Goal: Check status: Check status

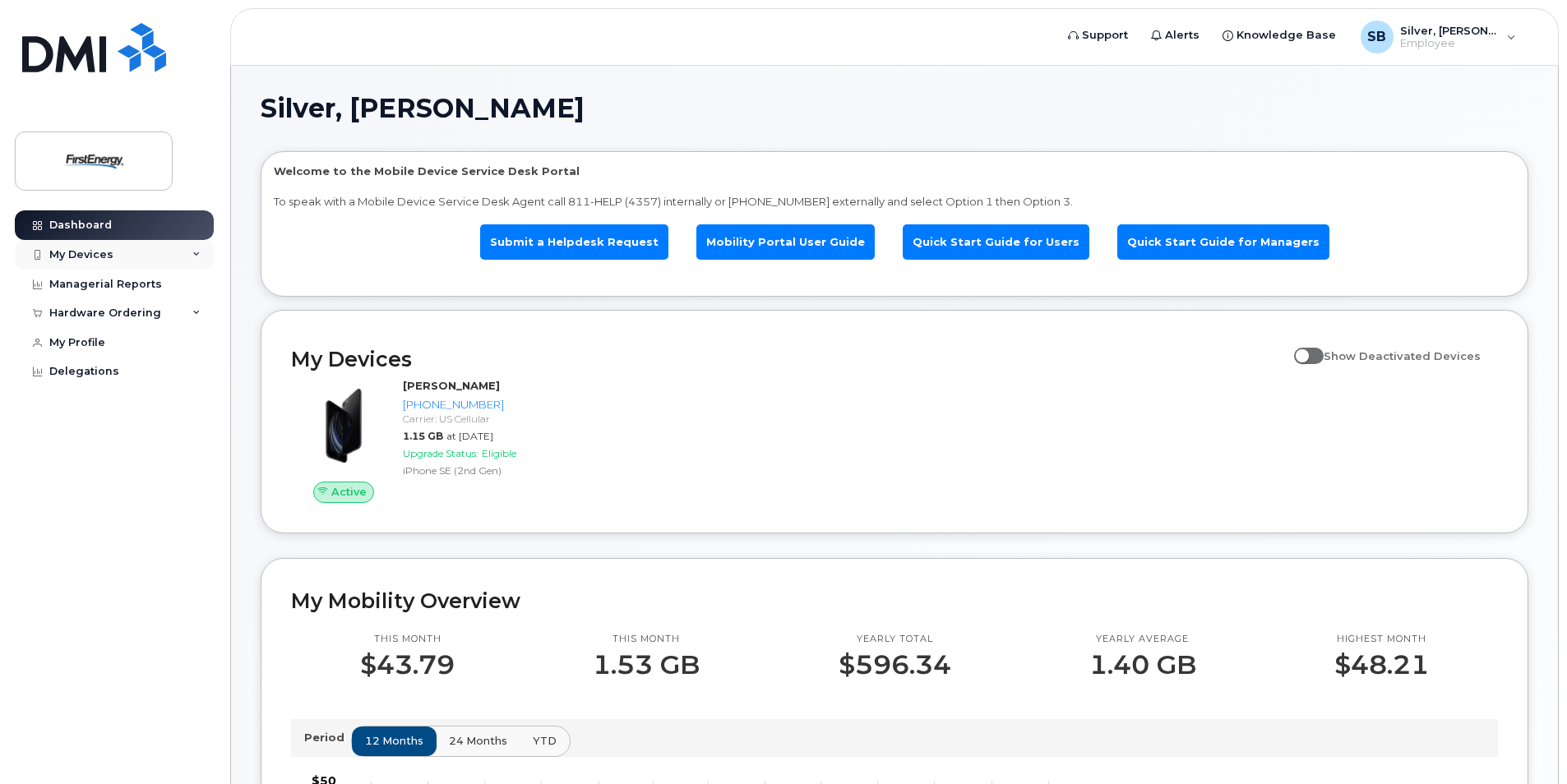
click at [191, 250] on div "My Devices" at bounding box center [114, 255] width 199 height 30
click at [196, 407] on icon at bounding box center [196, 403] width 8 height 8
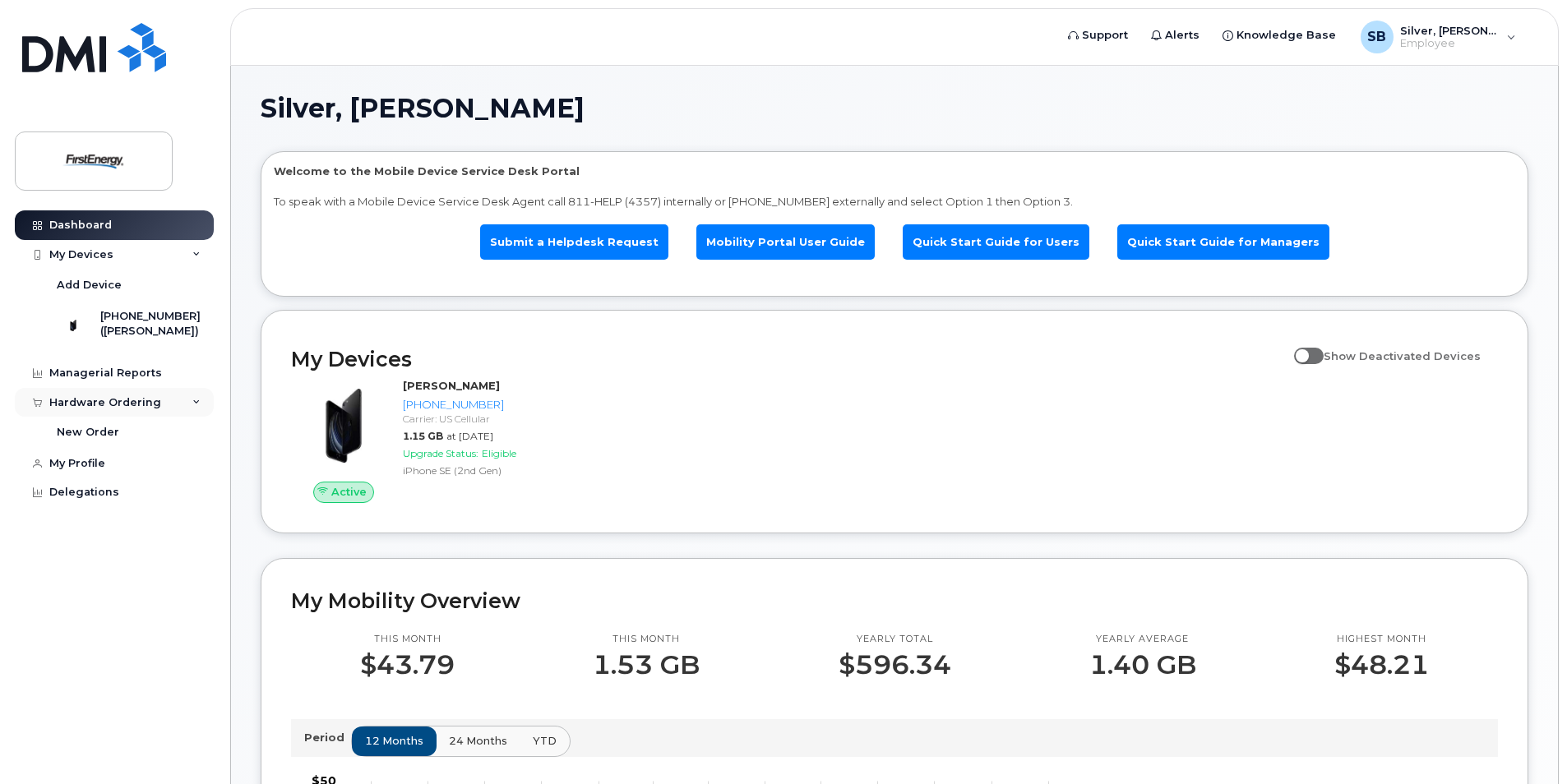
click at [196, 407] on icon at bounding box center [196, 403] width 8 height 8
click at [92, 380] on div "Managerial Reports" at bounding box center [106, 373] width 112 height 13
click at [74, 380] on div "Managerial Reports" at bounding box center [106, 373] width 112 height 13
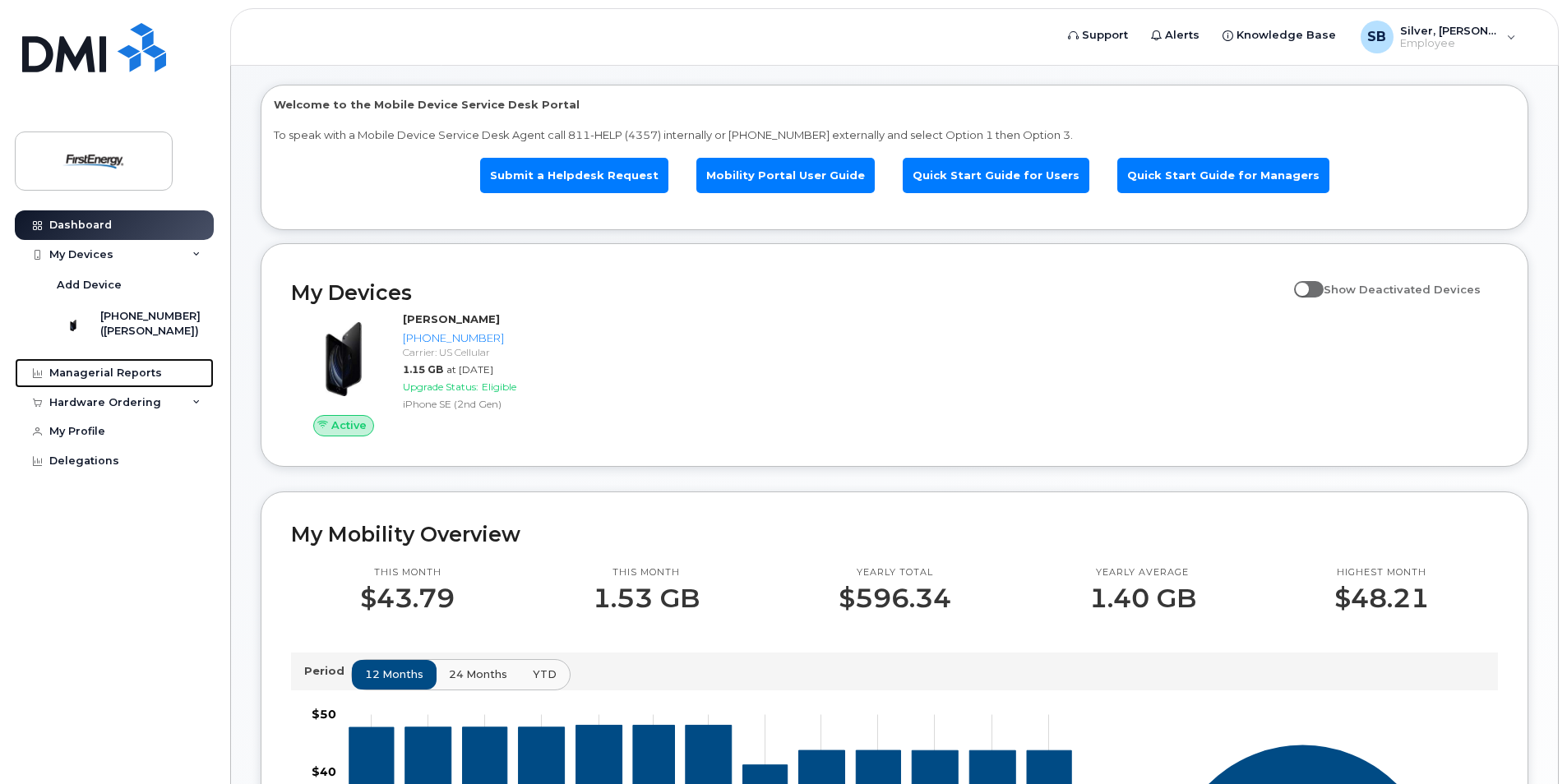
scroll to position [328, 0]
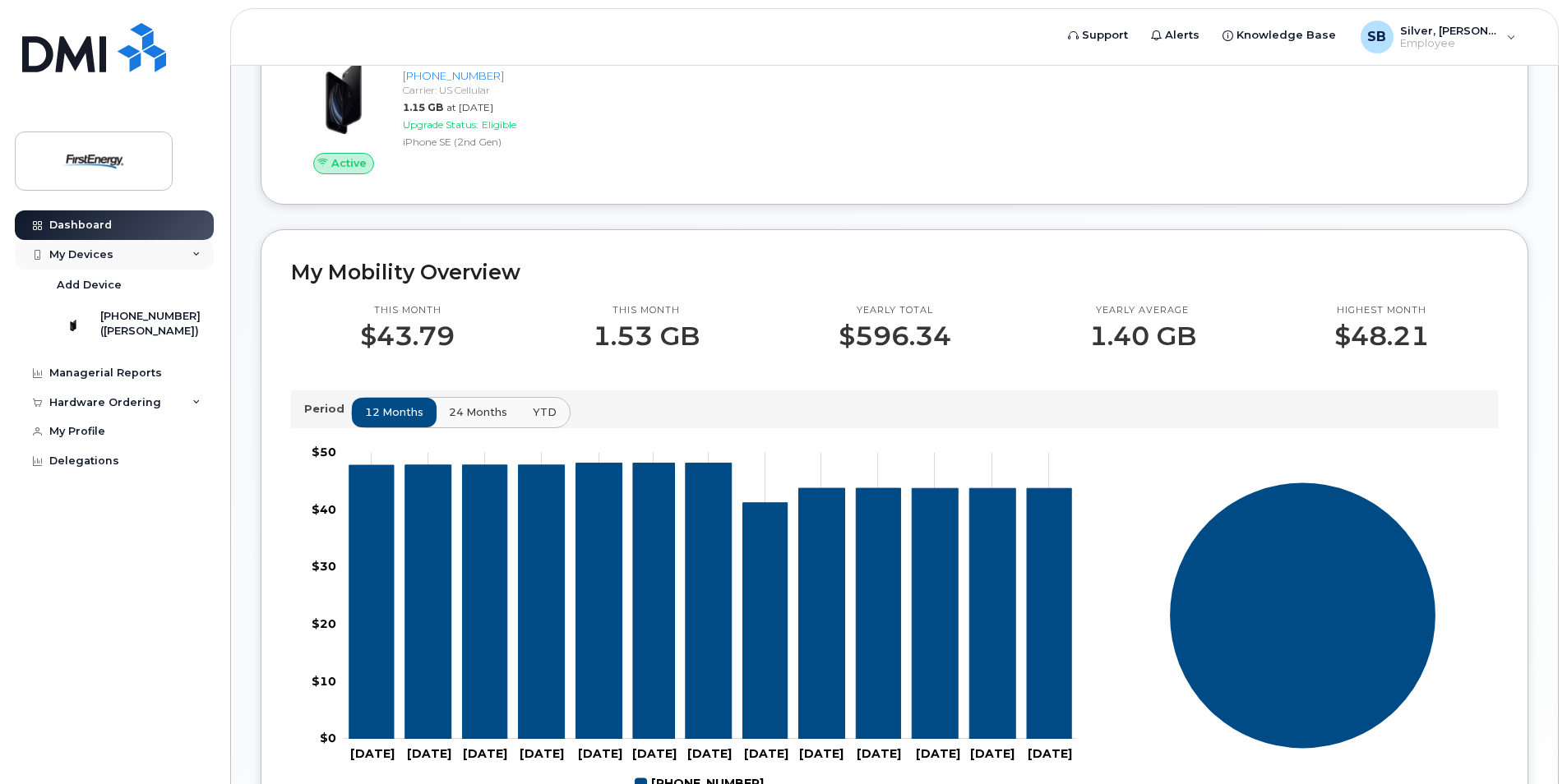
click at [82, 251] on div "My Devices" at bounding box center [82, 255] width 64 height 13
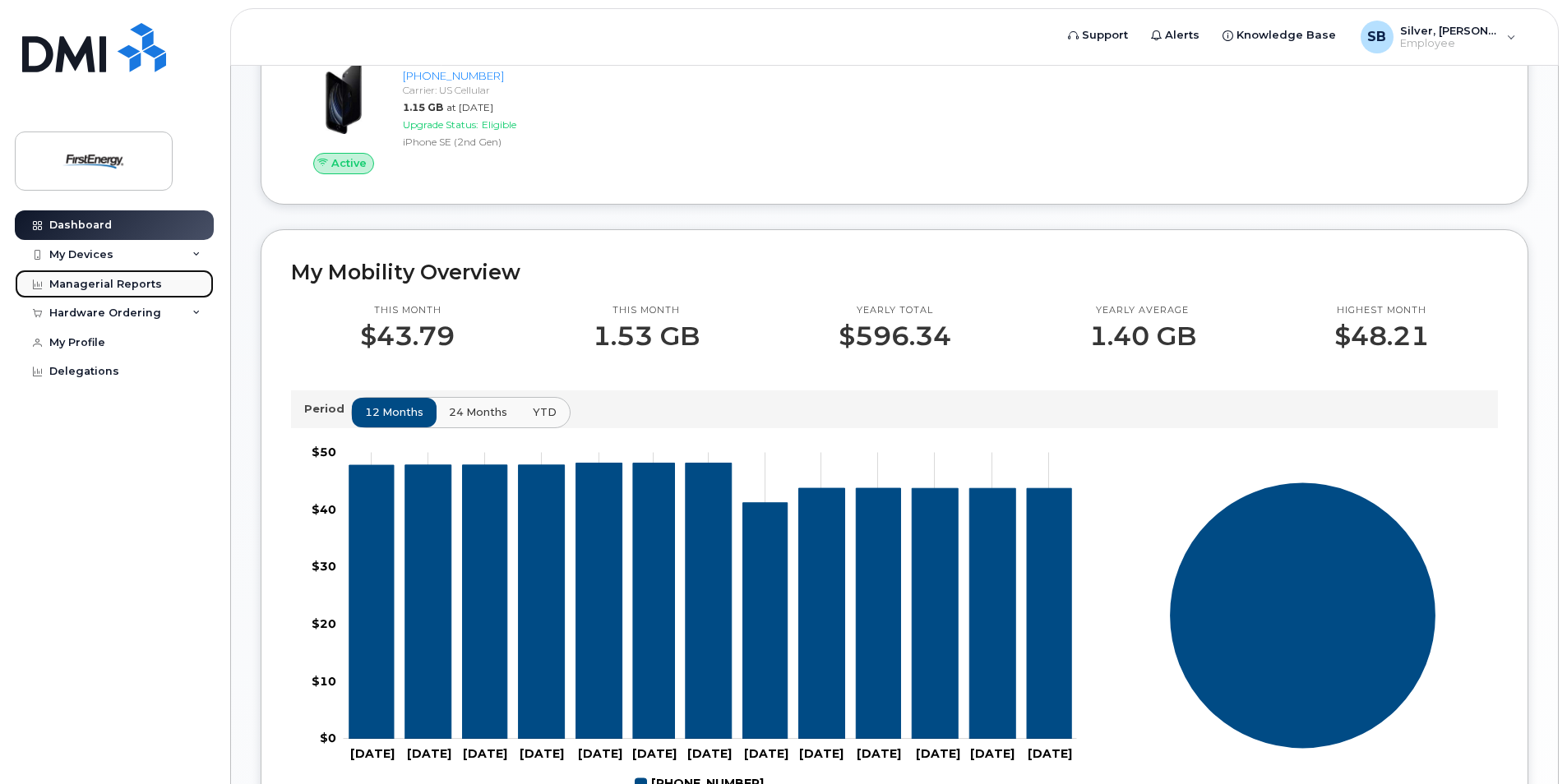
click at [86, 284] on div "Managerial Reports" at bounding box center [106, 285] width 112 height 13
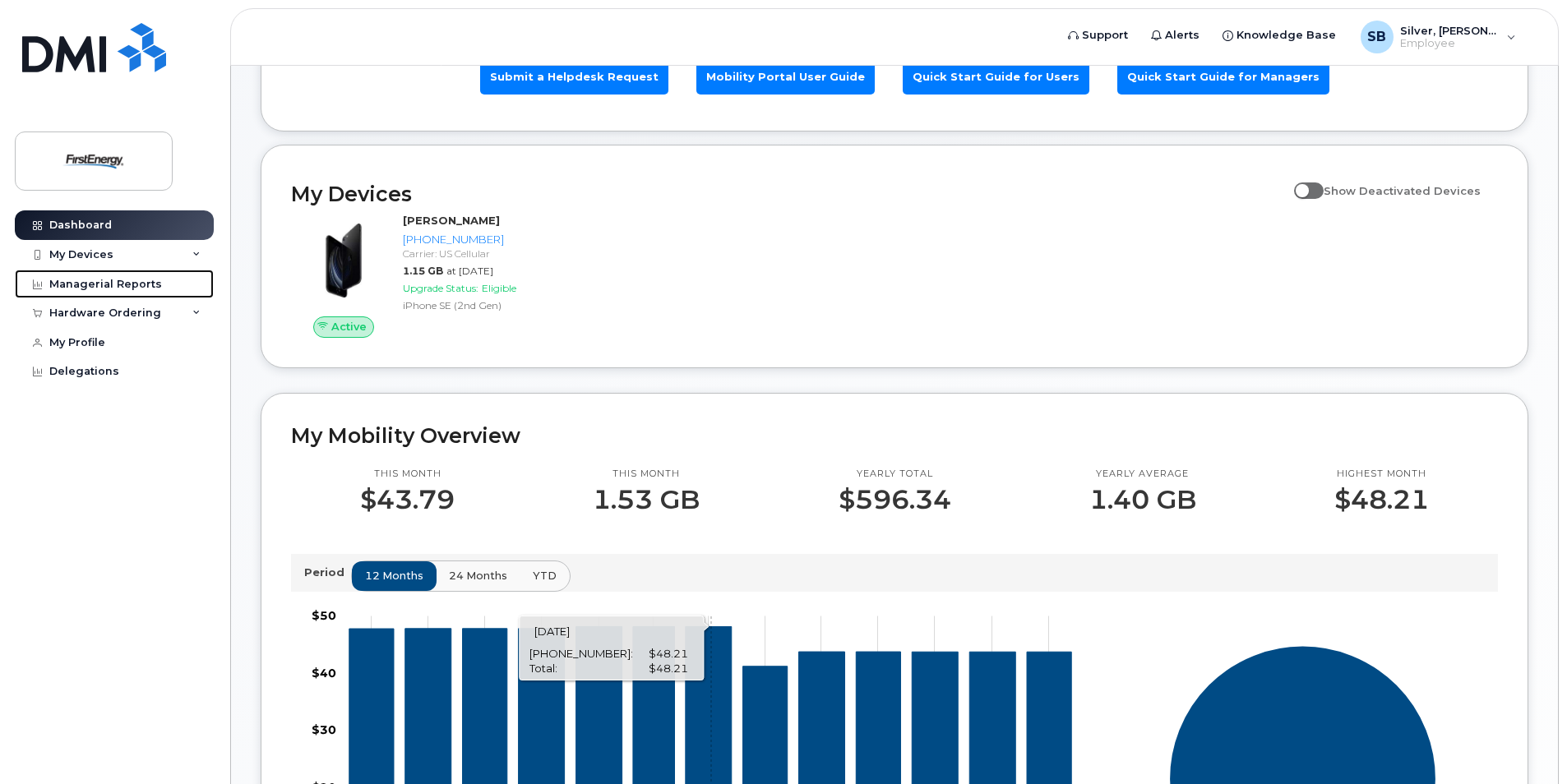
scroll to position [90, 0]
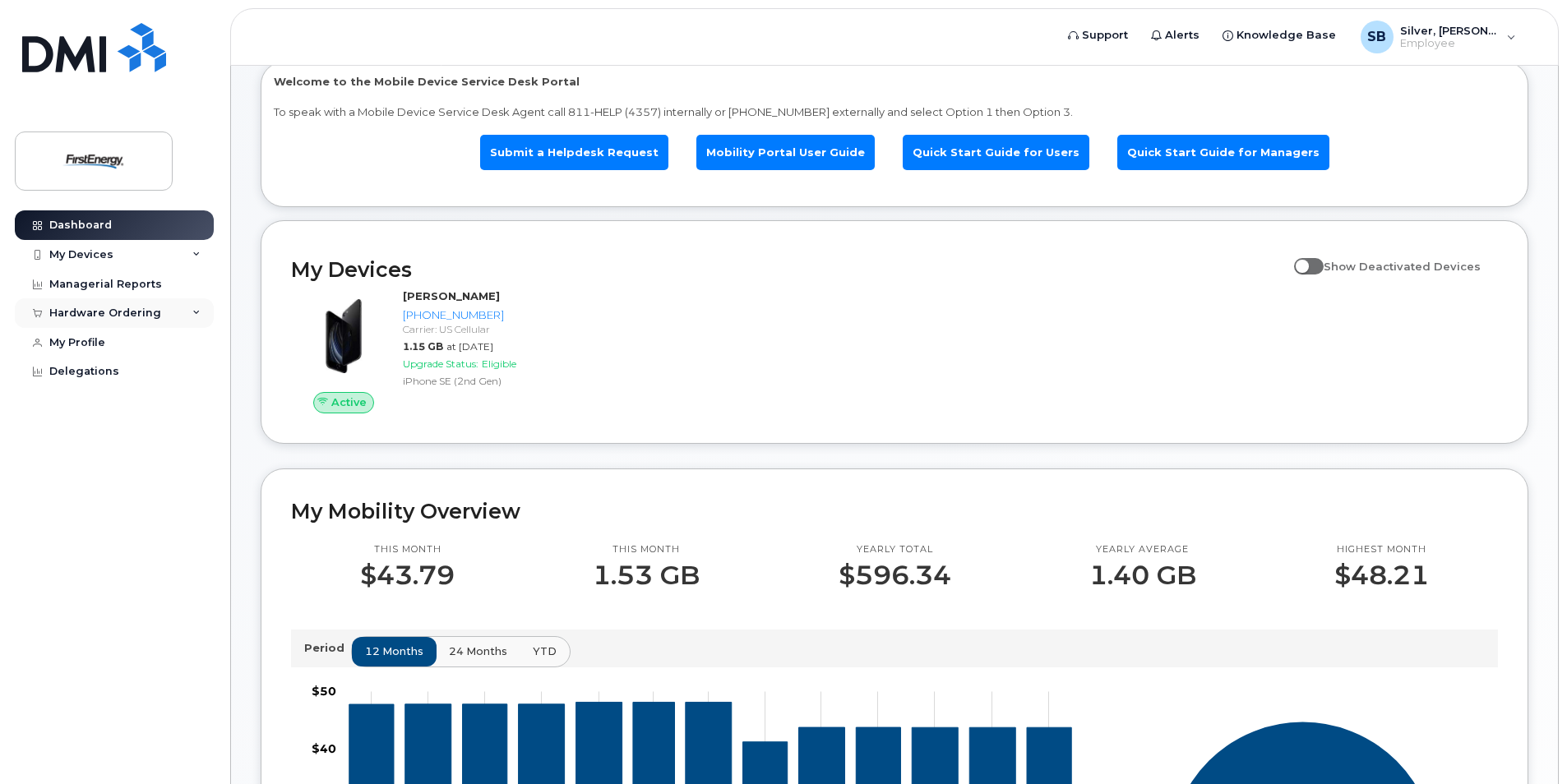
click at [196, 309] on icon at bounding box center [196, 313] width 8 height 8
click at [92, 284] on div "Managerial Reports" at bounding box center [106, 285] width 112 height 13
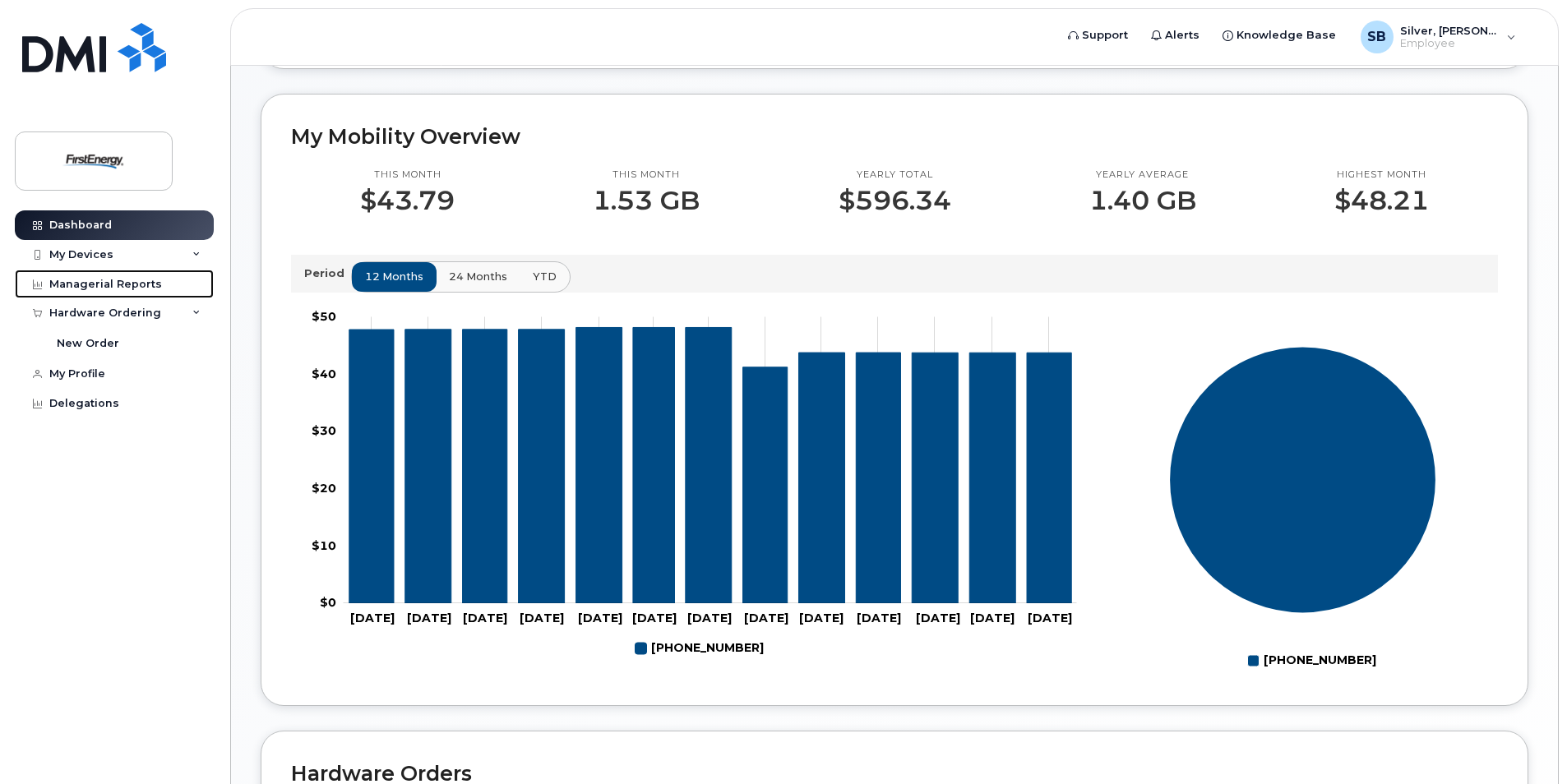
scroll to position [494, 0]
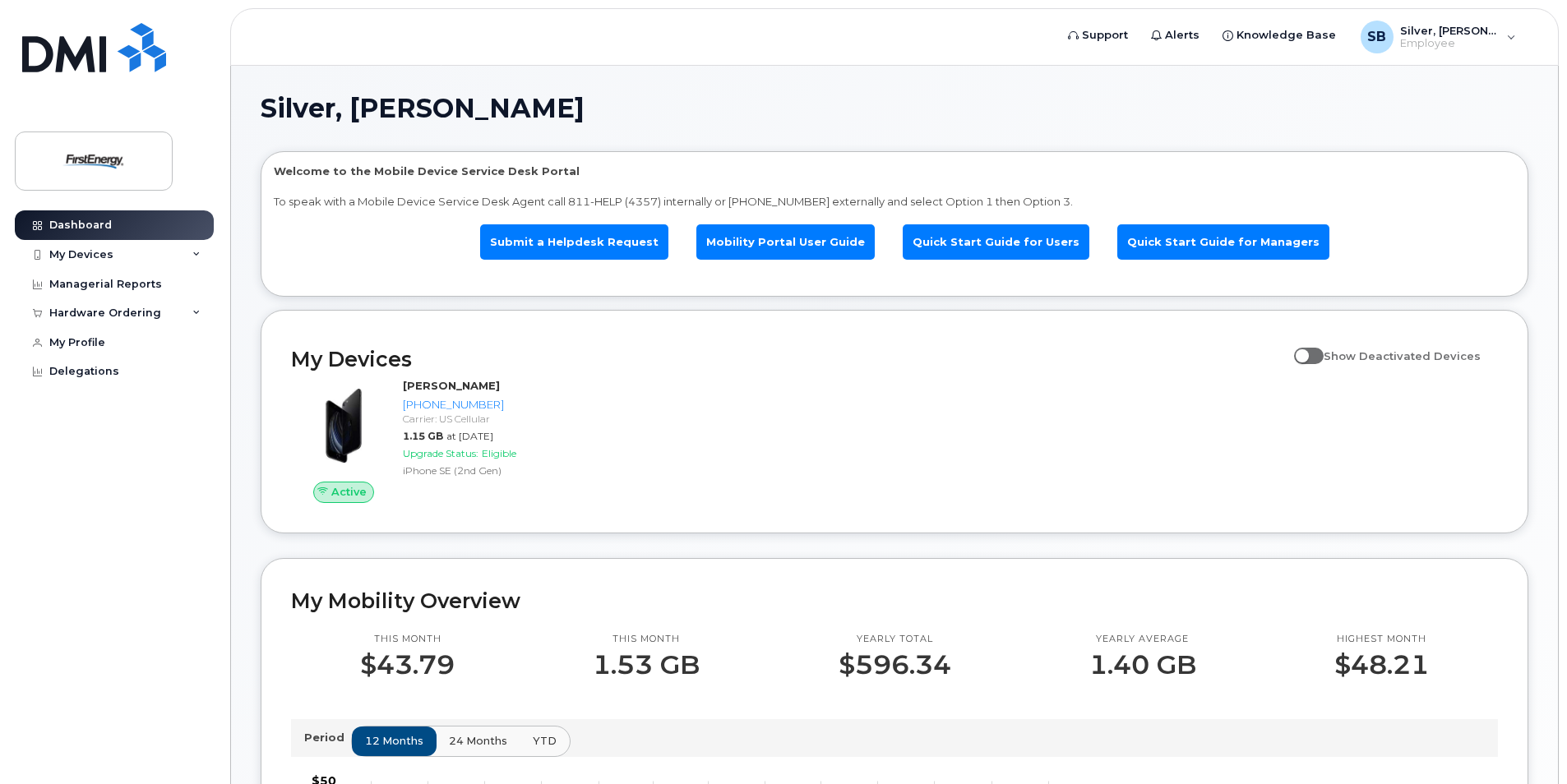
click at [209, 420] on div "Dashboard My Devices Add Device 304-671-3503 (Brandon L Silver) Managerial Repo…" at bounding box center [116, 484] width 203 height 549
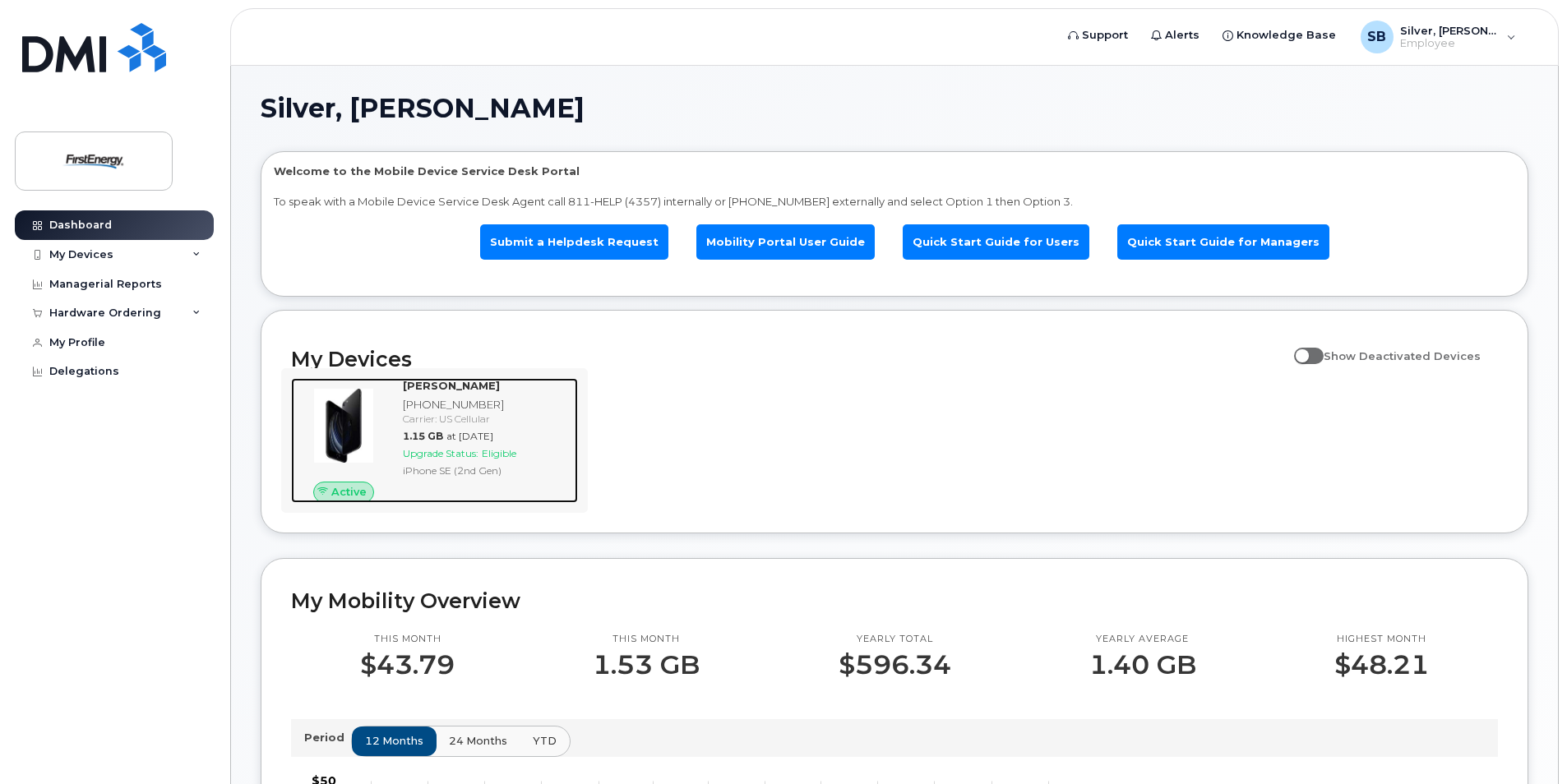
click at [449, 386] on strong "[PERSON_NAME]" at bounding box center [452, 385] width 97 height 13
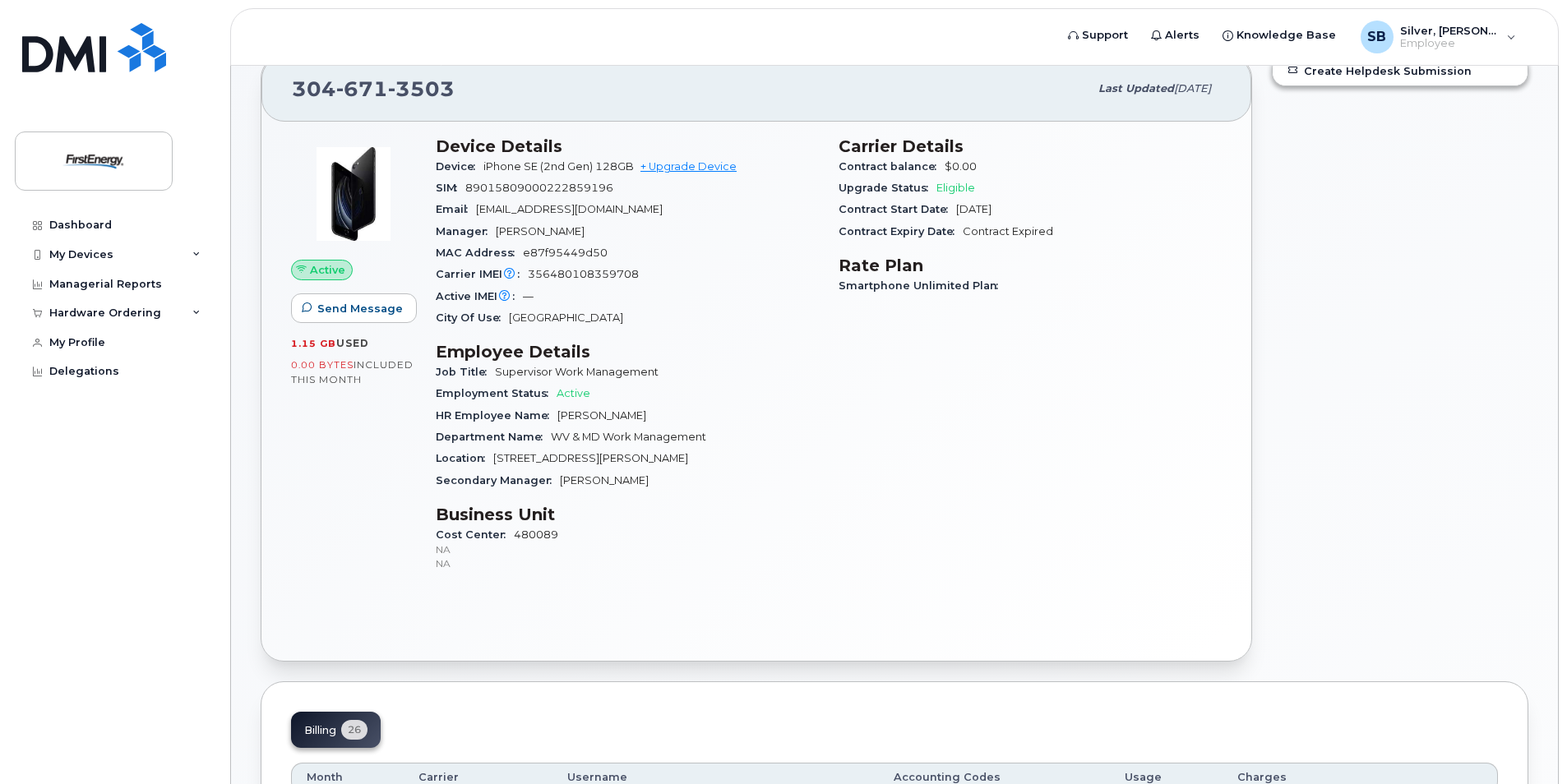
scroll to position [661, 0]
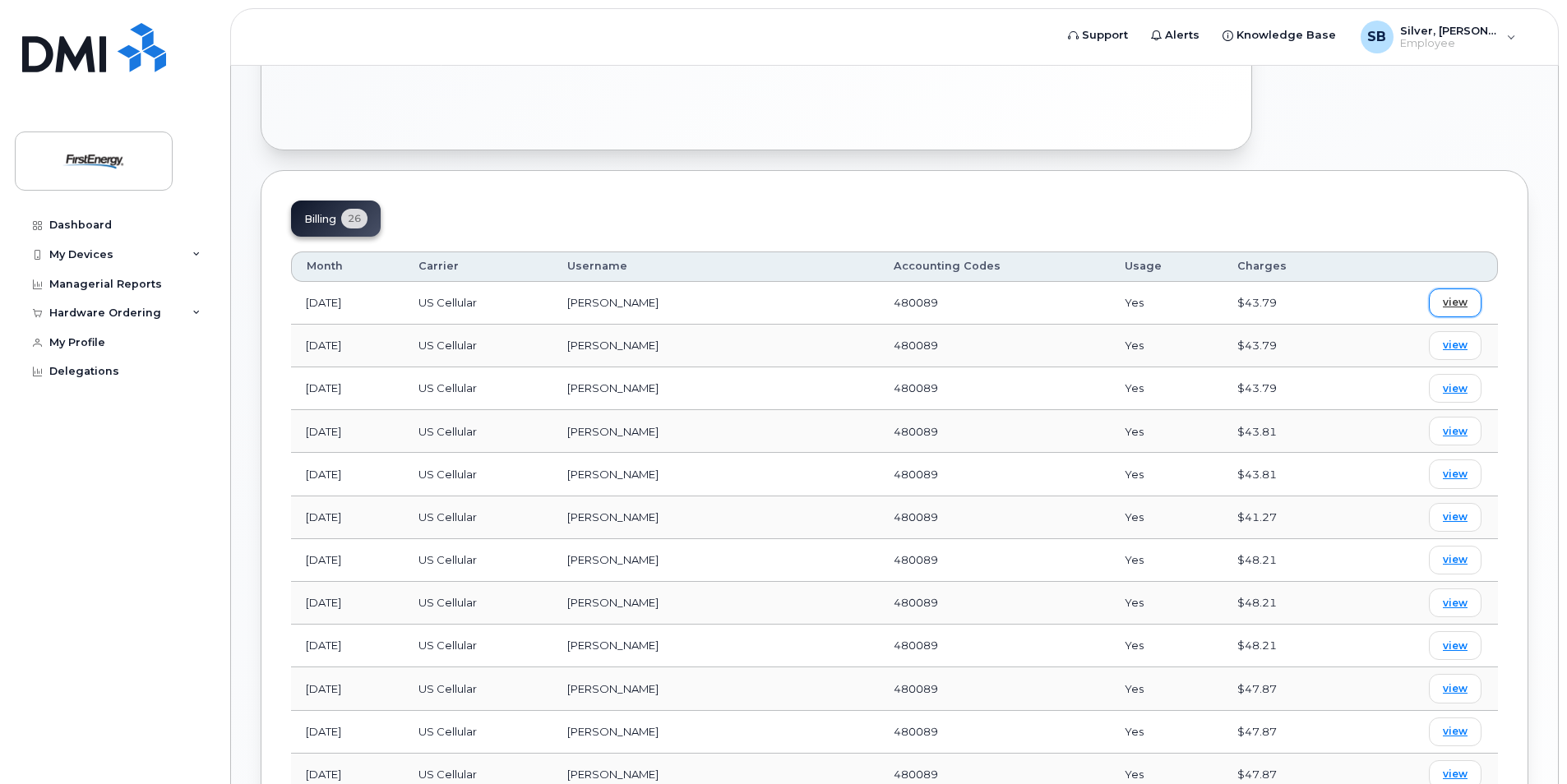
click at [1451, 301] on span "view" at bounding box center [1456, 303] width 25 height 15
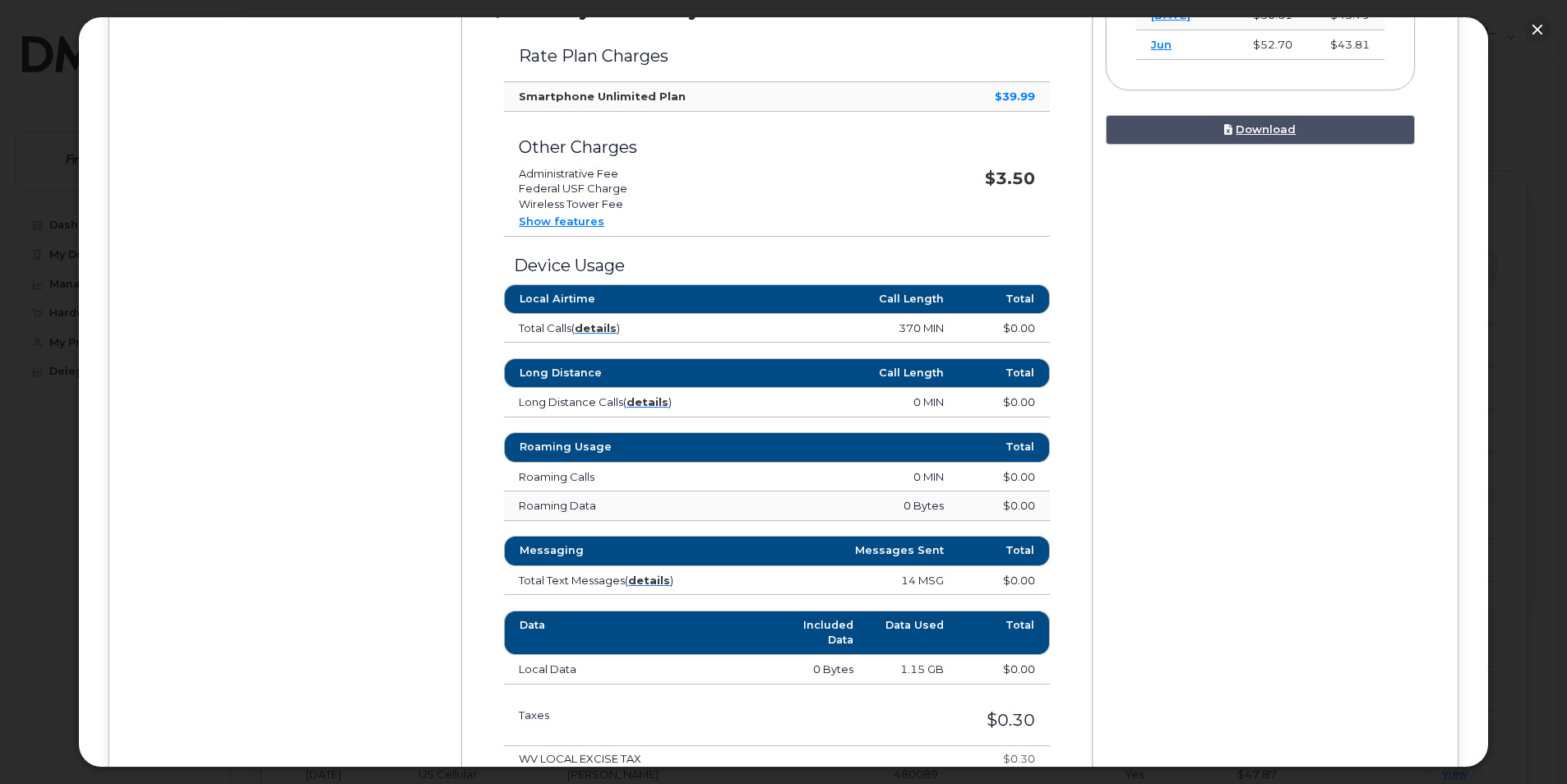
scroll to position [739, 0]
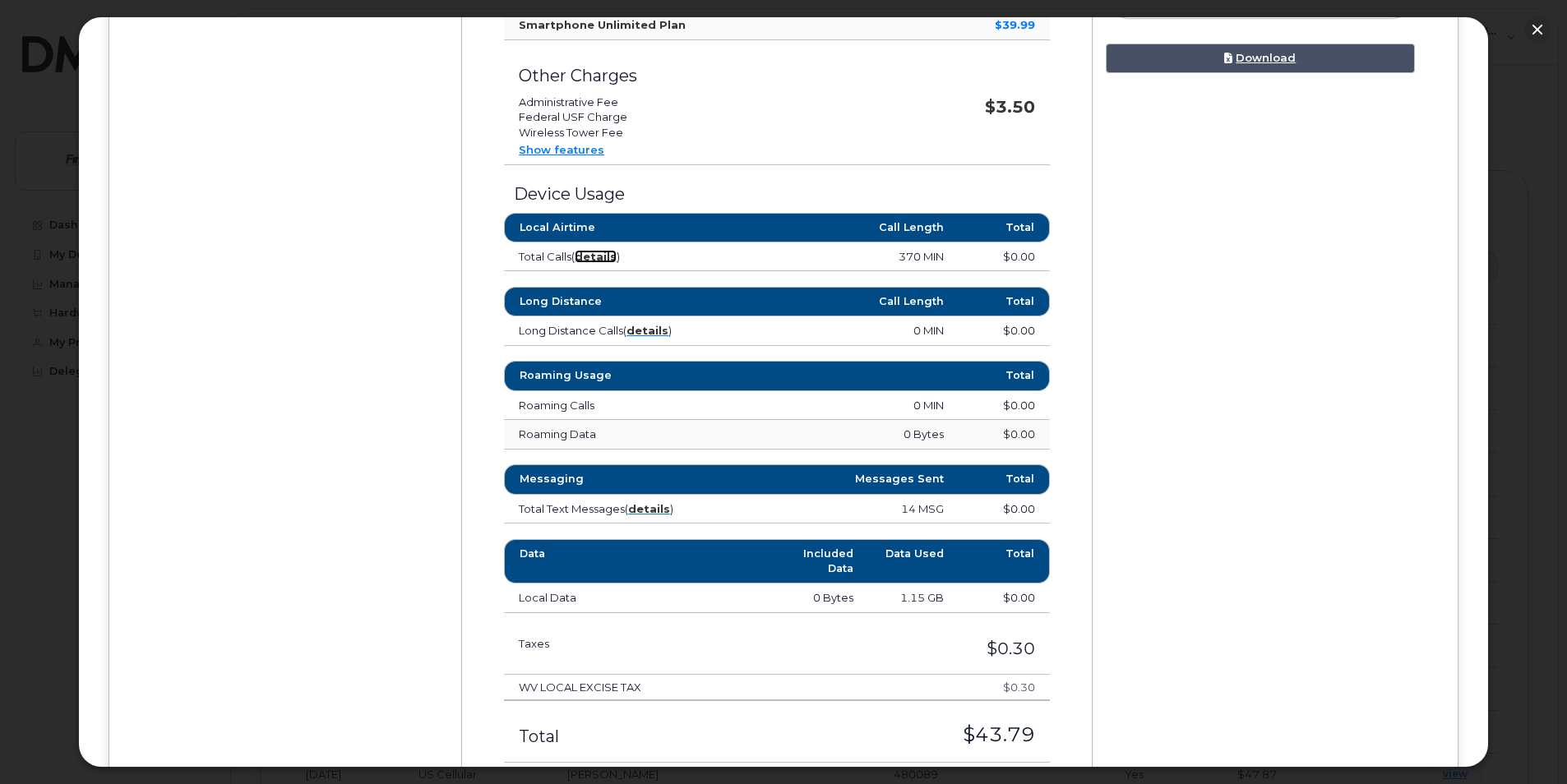
click at [592, 255] on strong "details" at bounding box center [595, 257] width 42 height 13
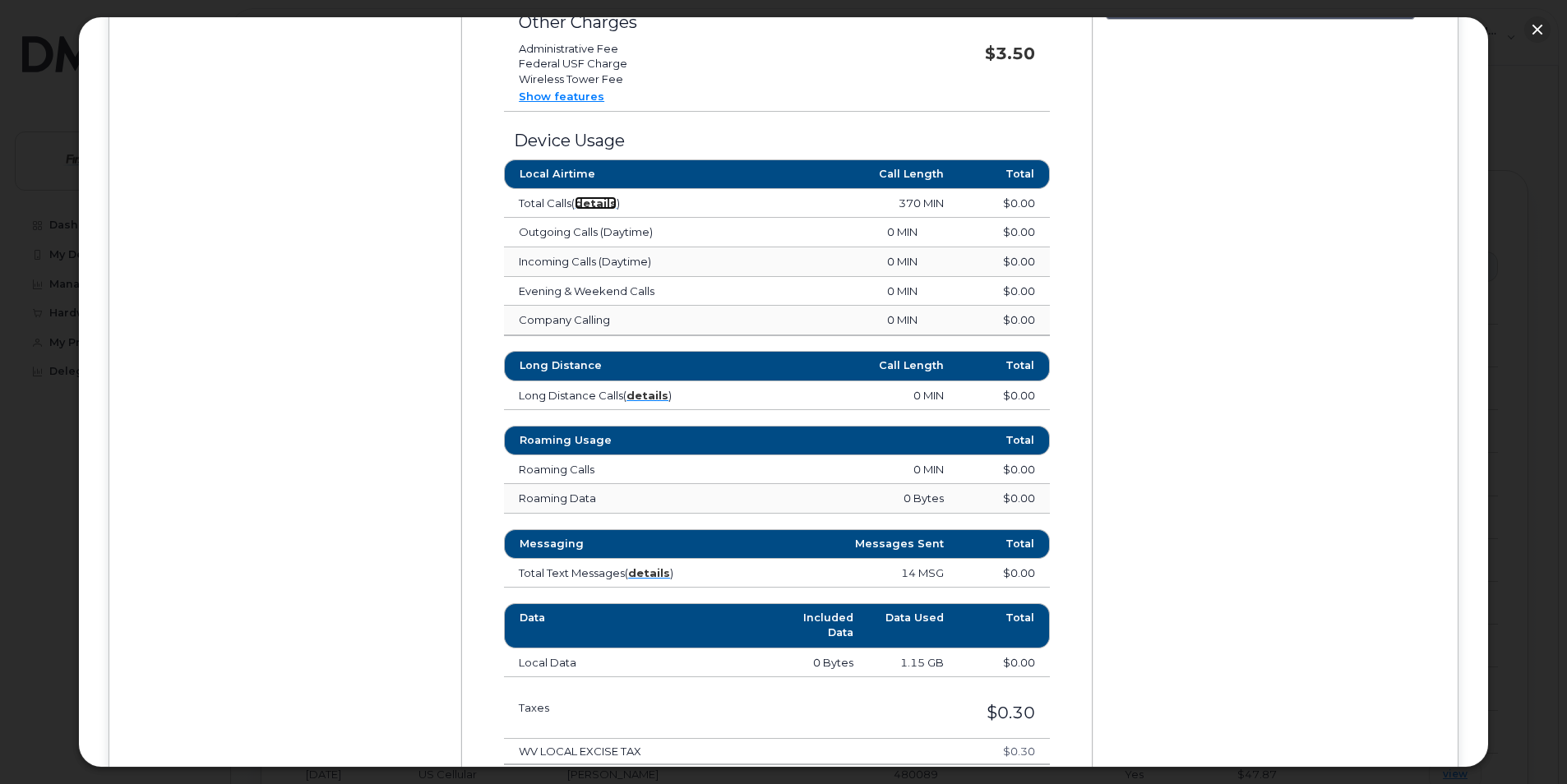
scroll to position [822, 0]
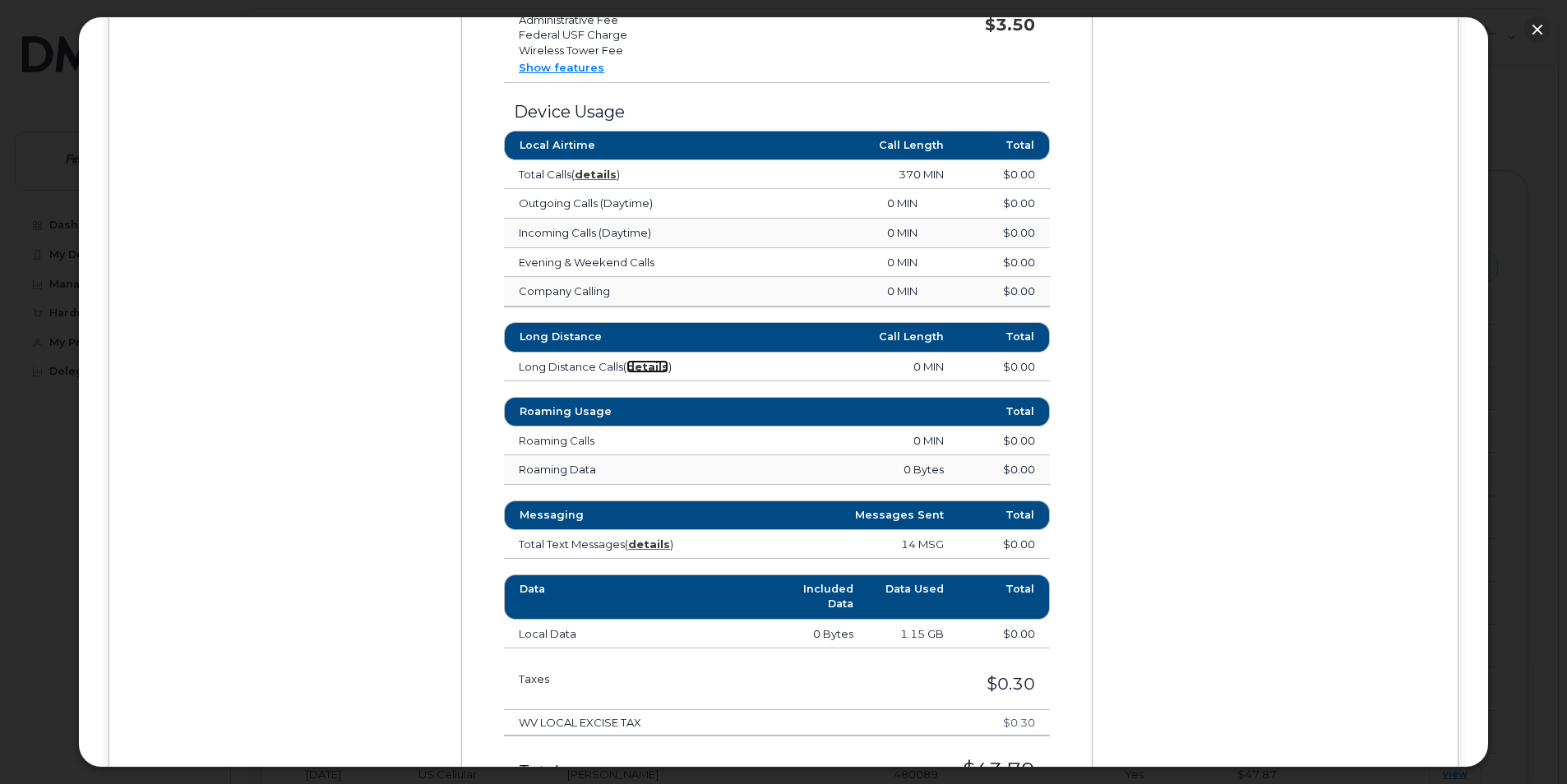
click at [646, 366] on strong "details" at bounding box center [647, 366] width 42 height 13
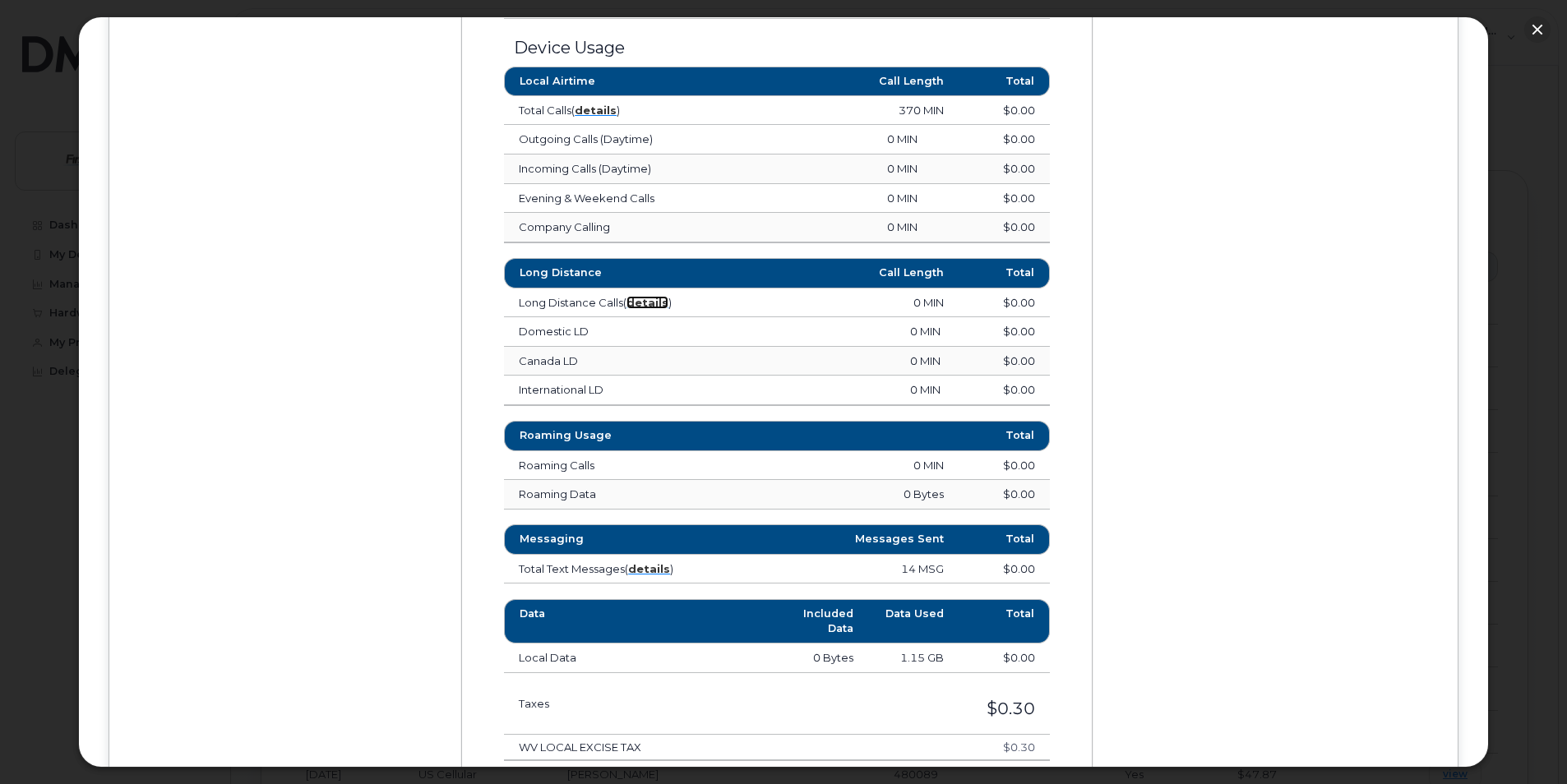
scroll to position [986, 0]
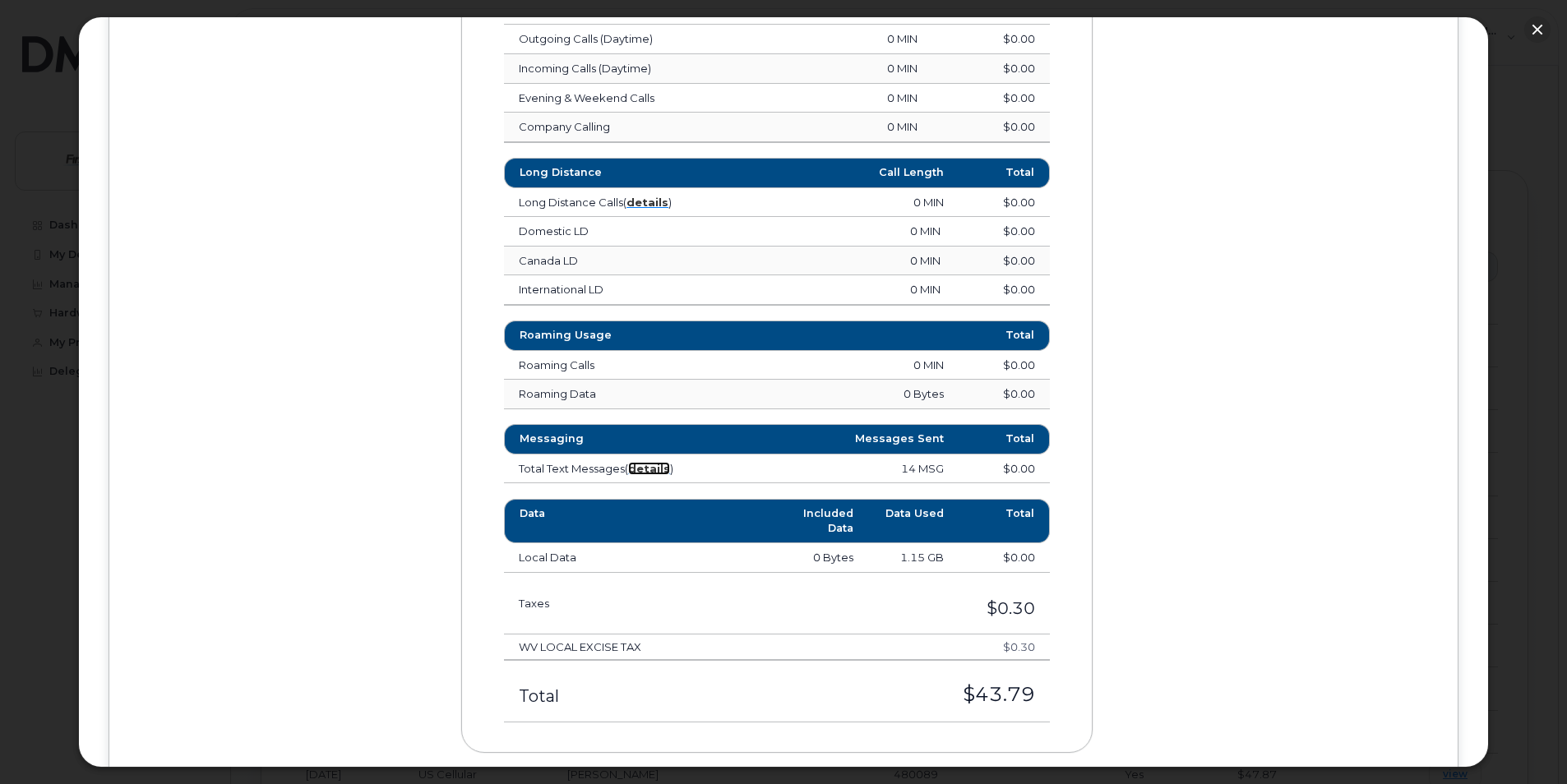
click at [641, 465] on strong "details" at bounding box center [649, 469] width 42 height 13
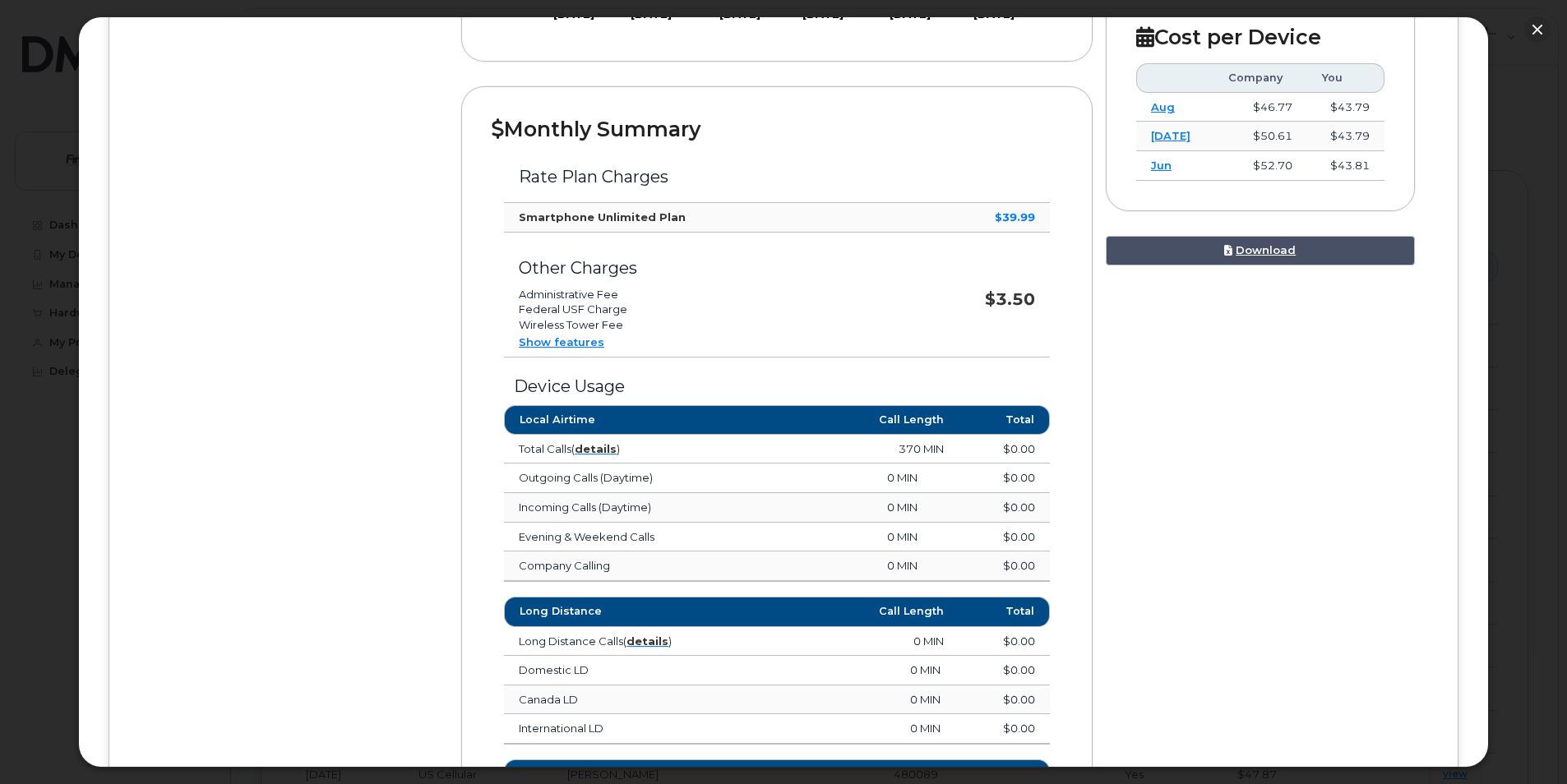
scroll to position [0, 0]
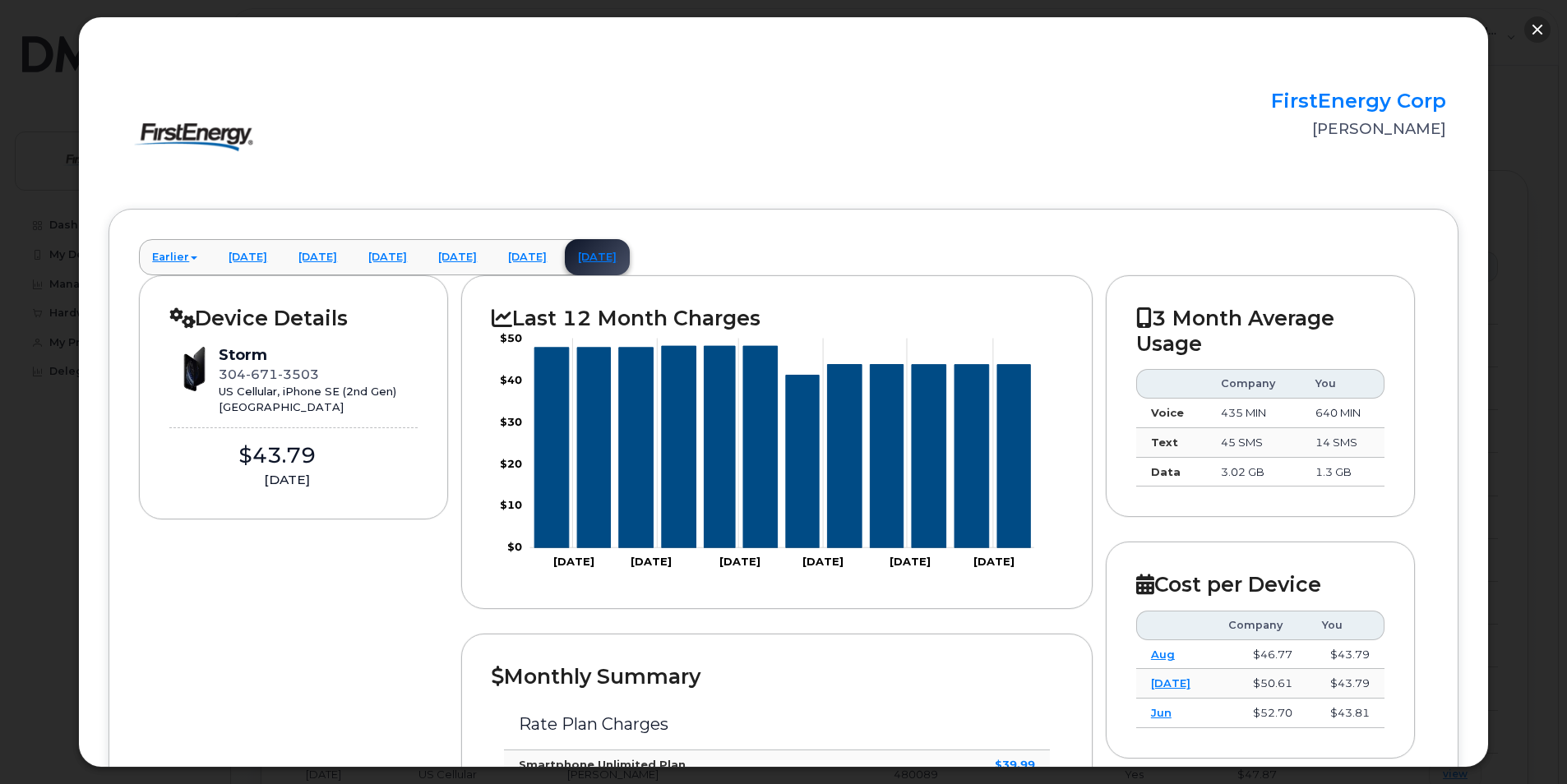
click at [1534, 26] on button "button" at bounding box center [1537, 30] width 26 height 26
